Goal: Task Accomplishment & Management: Manage account settings

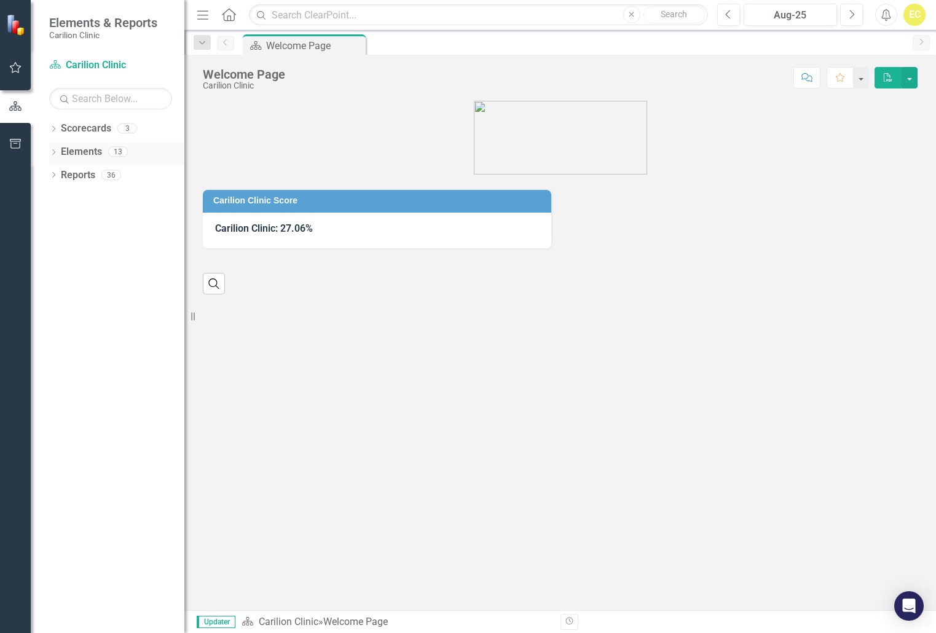
click at [57, 148] on div "Dropdown" at bounding box center [53, 153] width 9 height 10
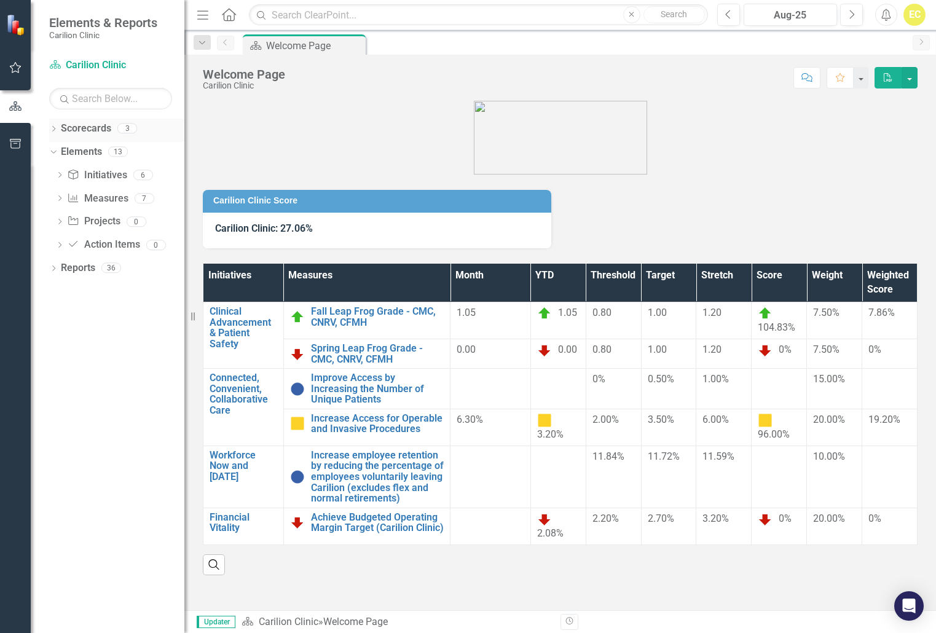
click at [60, 129] on div "Dropdown Scorecards 3" at bounding box center [116, 130] width 135 height 23
click at [53, 127] on icon "Dropdown" at bounding box center [53, 130] width 9 height 7
drag, startPoint x: 94, startPoint y: 189, endPoint x: 329, endPoint y: 247, distance: 241.9
click at [94, 189] on div "Internal Medicine" at bounding box center [126, 199] width 117 height 20
click at [95, 175] on link "Endocrinology" at bounding box center [126, 175] width 117 height 14
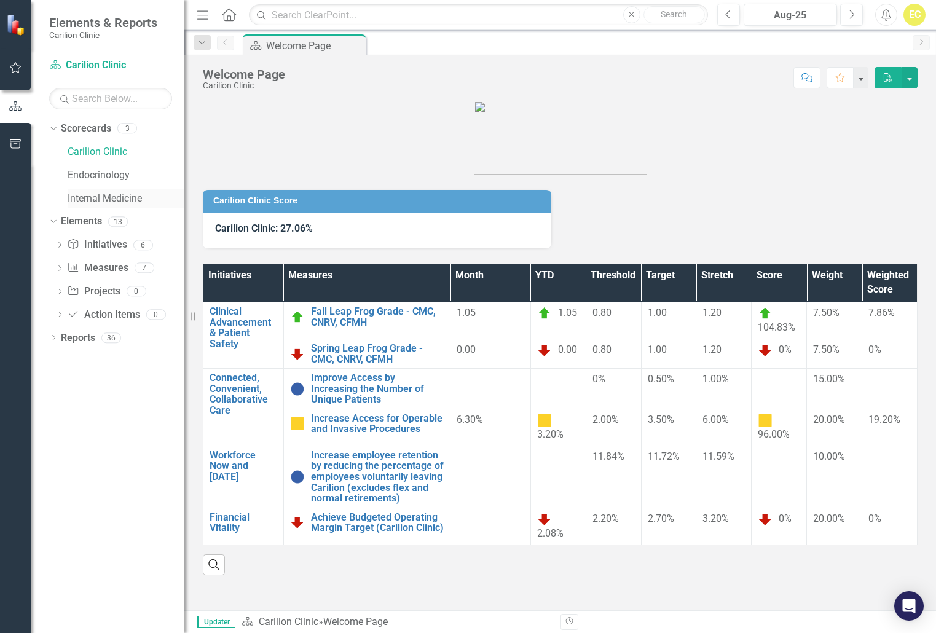
click at [101, 197] on link "Internal Medicine" at bounding box center [126, 199] width 117 height 14
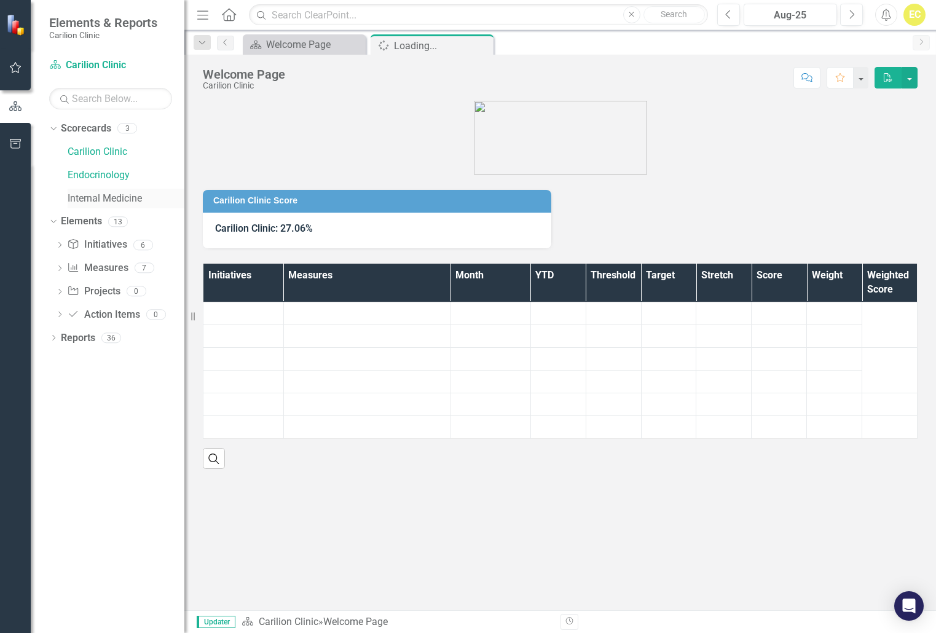
click at [101, 197] on link "Internal Medicine" at bounding box center [126, 199] width 117 height 14
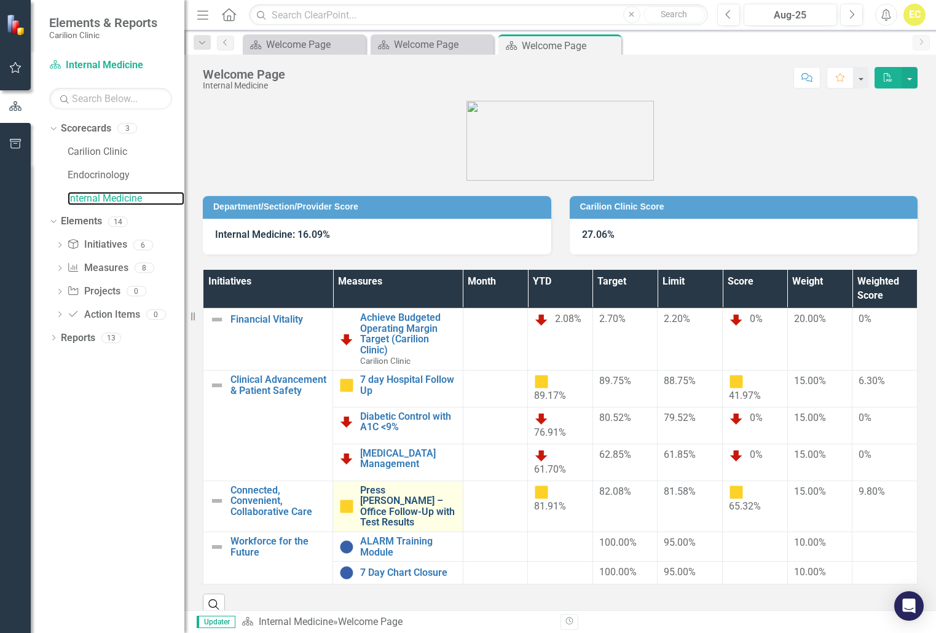
scroll to position [15, 0]
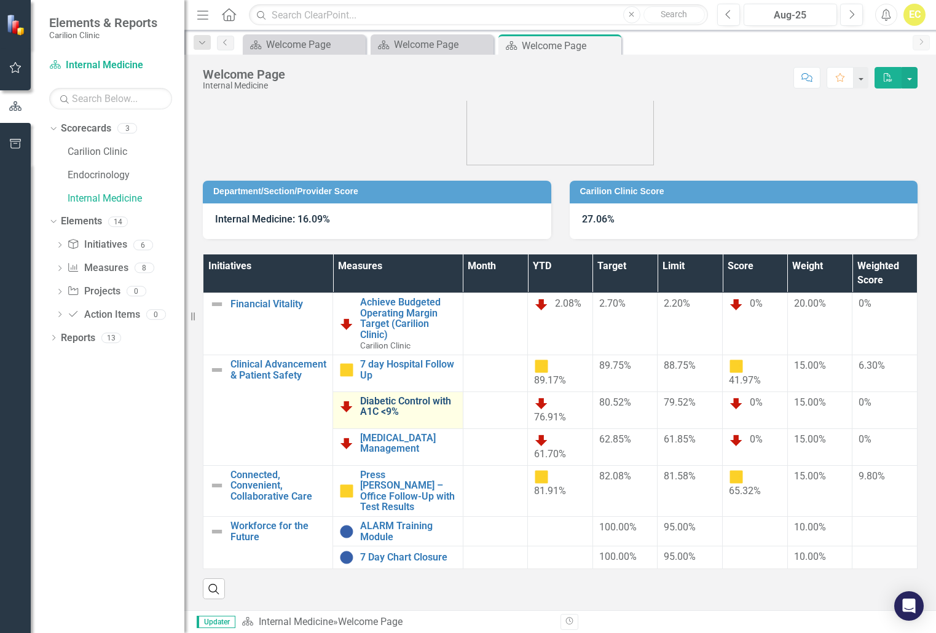
click at [368, 406] on link "Diabetic Control with A1C <9%" at bounding box center [408, 407] width 96 height 22
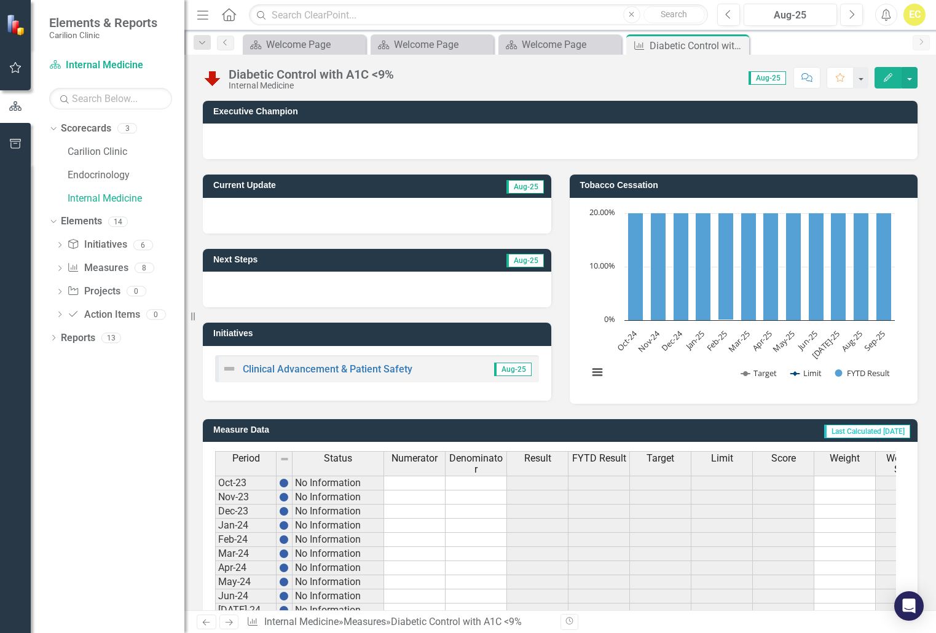
scroll to position [245, 0]
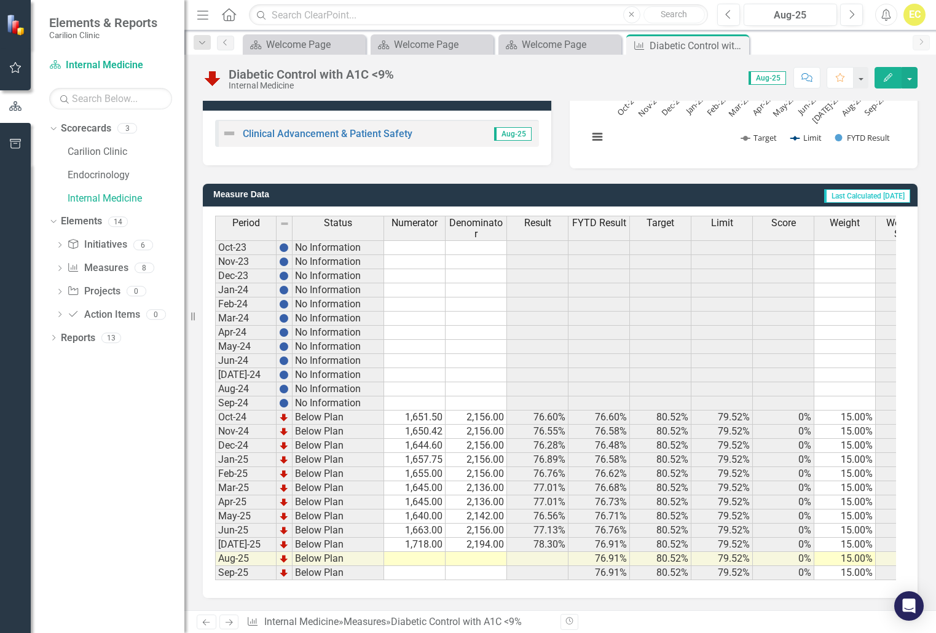
click at [441, 552] on td at bounding box center [414, 559] width 61 height 14
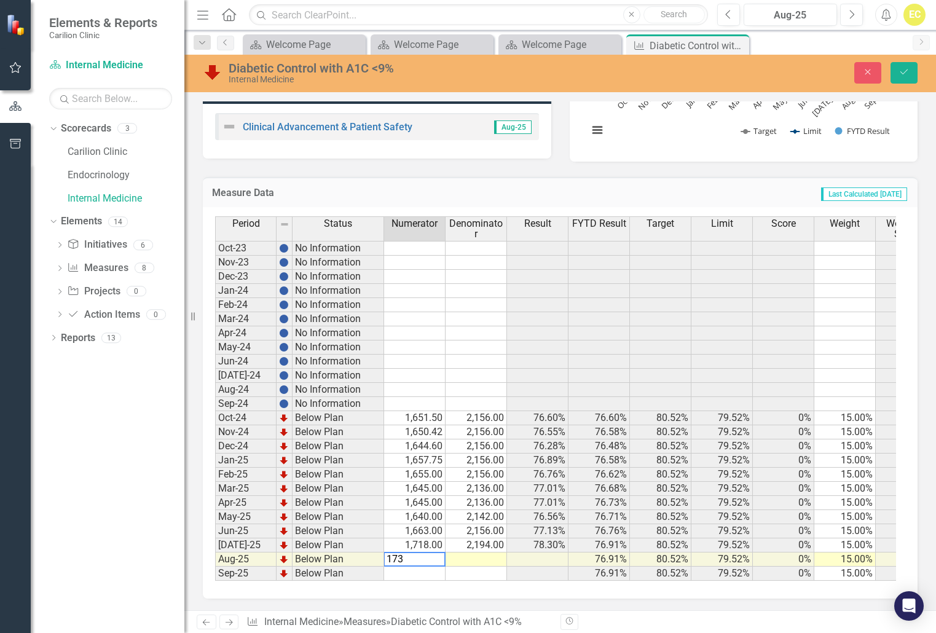
type textarea "1730"
type textarea "2216"
click at [892, 76] on button "Save" at bounding box center [904, 73] width 27 height 22
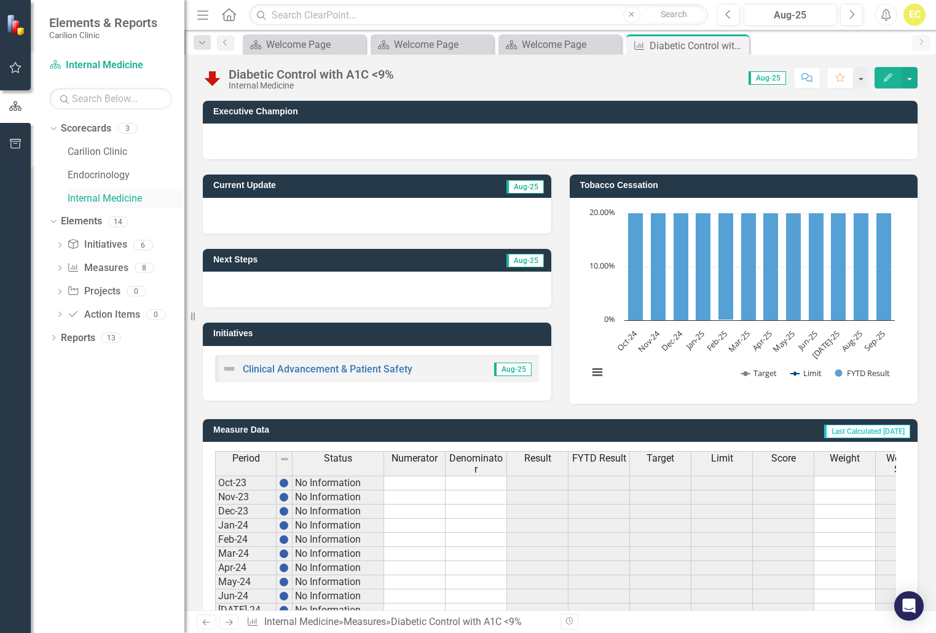
drag, startPoint x: 70, startPoint y: 194, endPoint x: 95, endPoint y: 202, distance: 26.1
click at [70, 194] on link "Internal Medicine" at bounding box center [126, 199] width 117 height 14
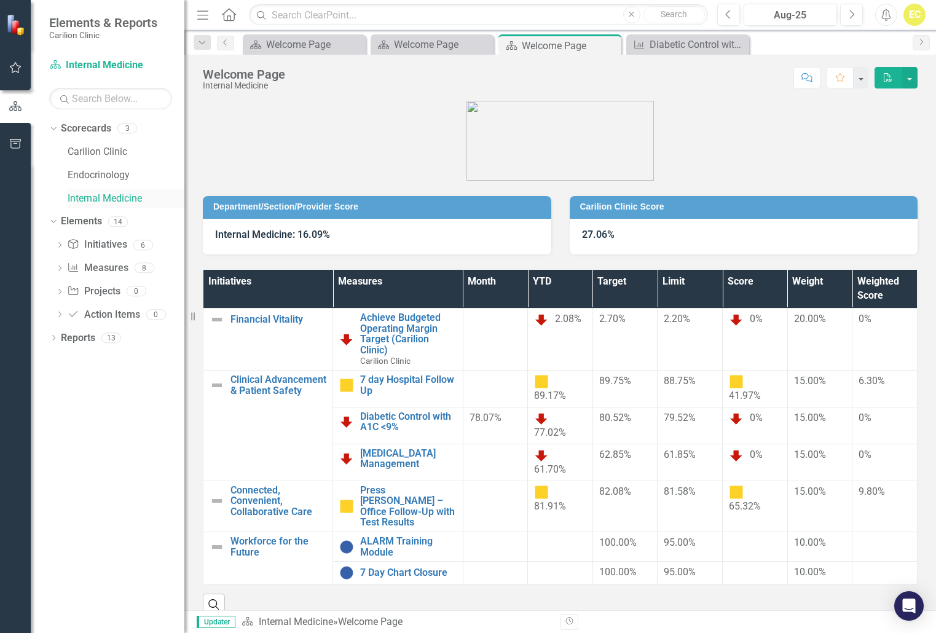
click at [100, 199] on link "Internal Medicine" at bounding box center [126, 199] width 117 height 14
click at [371, 422] on link "Diabetic Control with A1C <9%" at bounding box center [408, 422] width 96 height 22
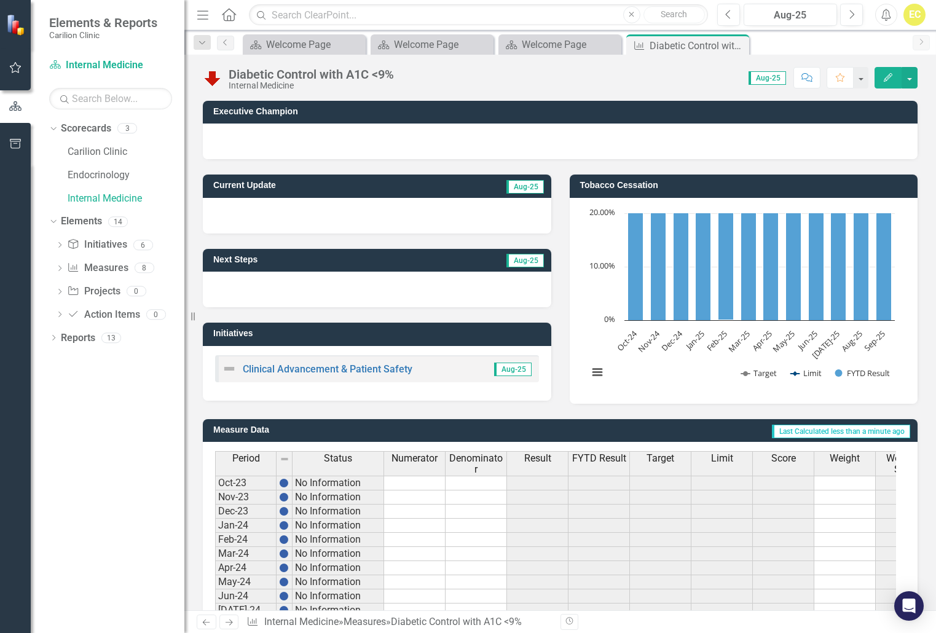
scroll to position [245, 0]
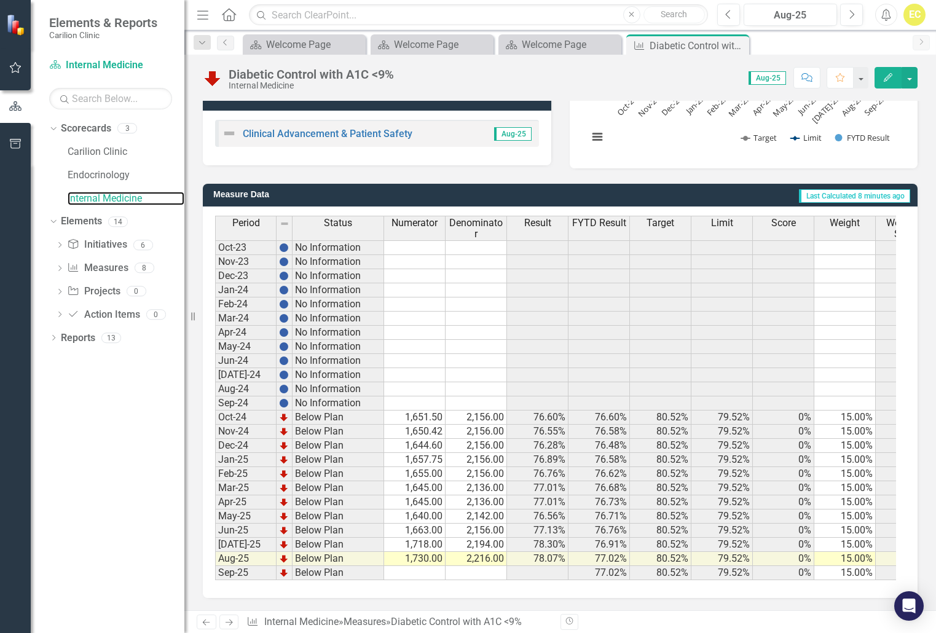
drag, startPoint x: 82, startPoint y: 199, endPoint x: 242, endPoint y: 9, distance: 247.8
click at [82, 199] on link "Internal Medicine" at bounding box center [126, 199] width 117 height 14
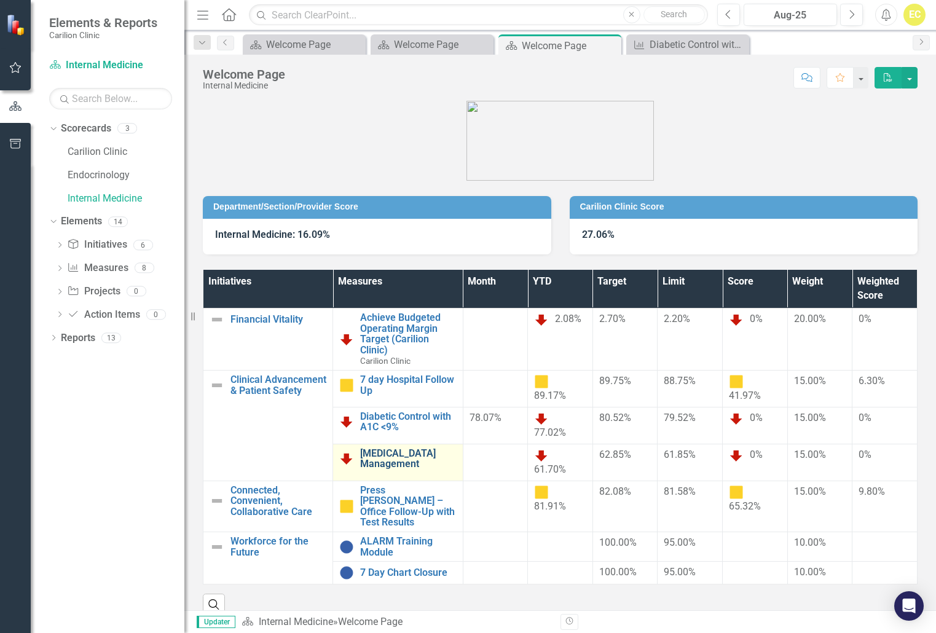
click at [382, 458] on link "[MEDICAL_DATA] Management" at bounding box center [408, 459] width 96 height 22
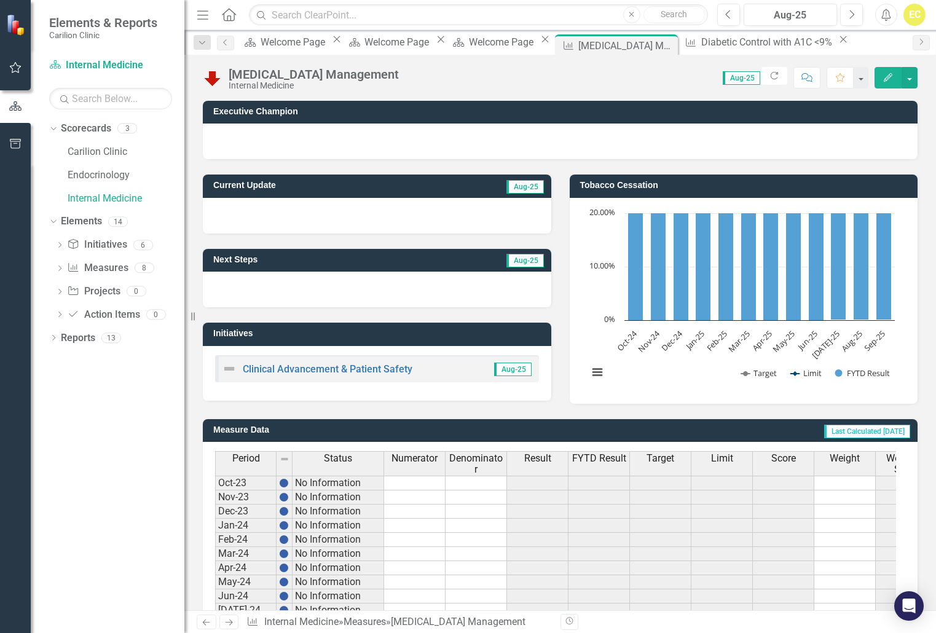
scroll to position [245, 0]
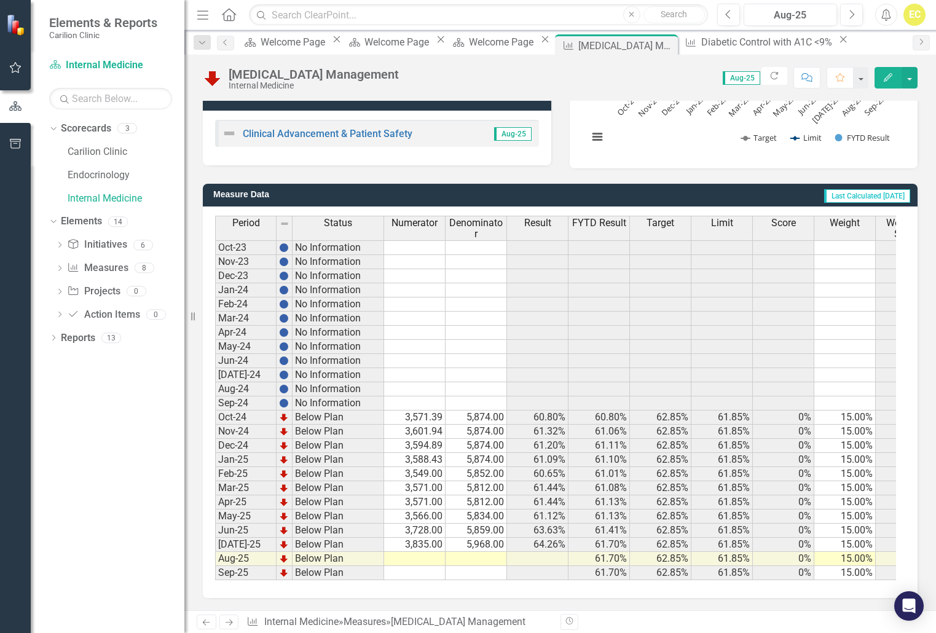
click at [466, 552] on td at bounding box center [476, 559] width 61 height 14
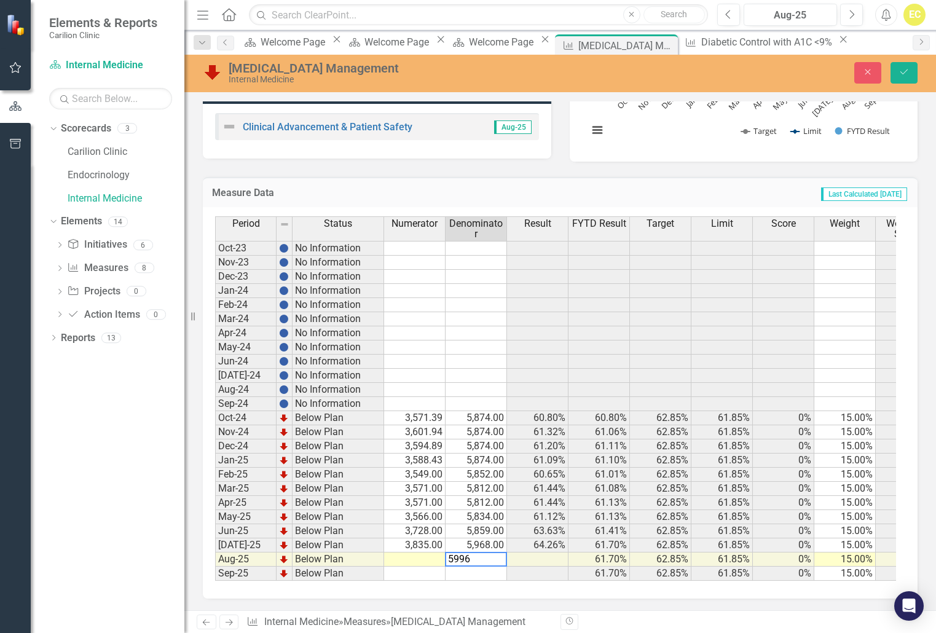
click at [411, 559] on td at bounding box center [414, 560] width 61 height 14
type textarea "3878"
click at [903, 77] on button "Save" at bounding box center [904, 73] width 27 height 22
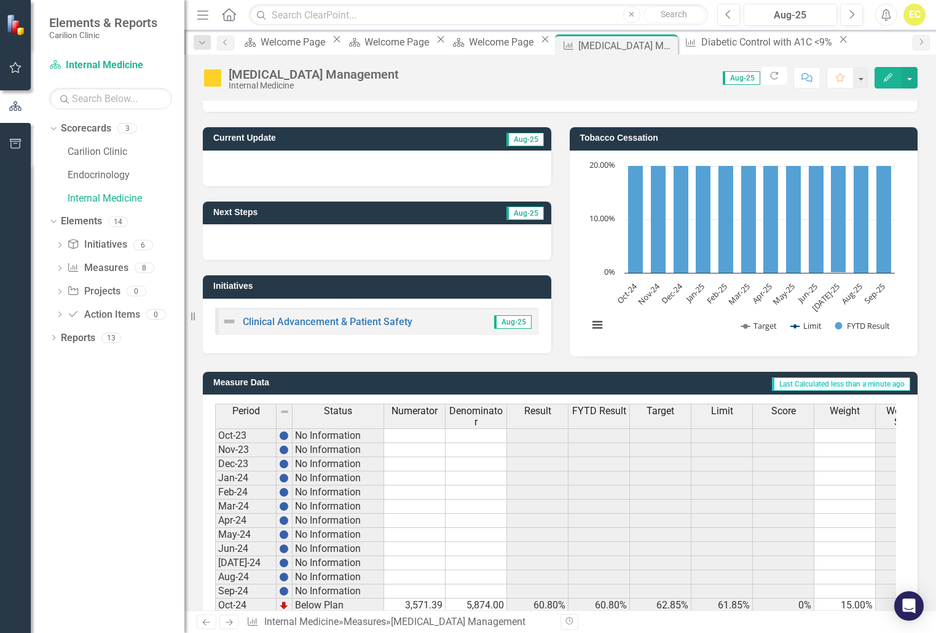
scroll to position [0, 0]
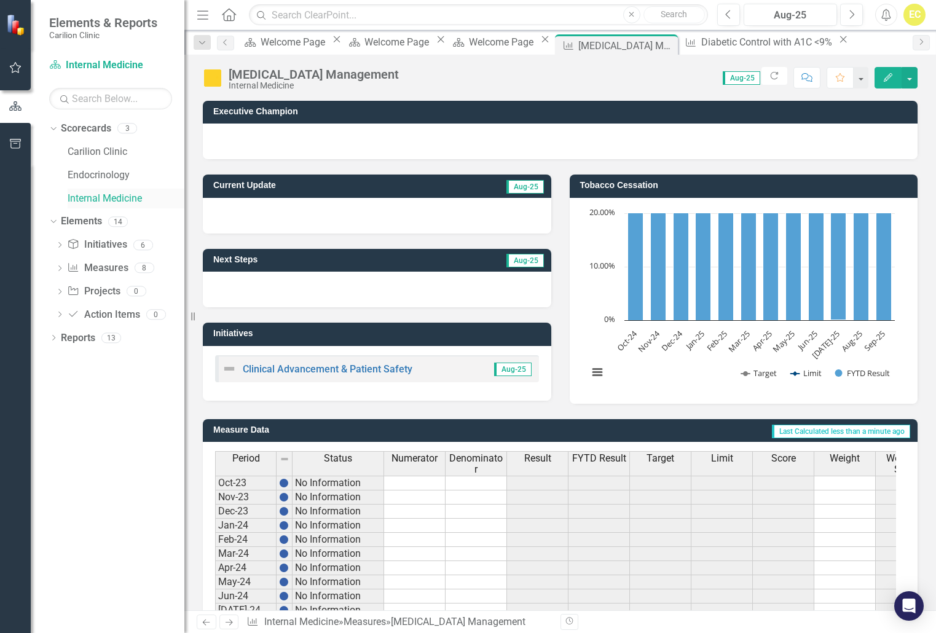
click at [139, 202] on link "Internal Medicine" at bounding box center [126, 199] width 117 height 14
